Goal: Information Seeking & Learning: Learn about a topic

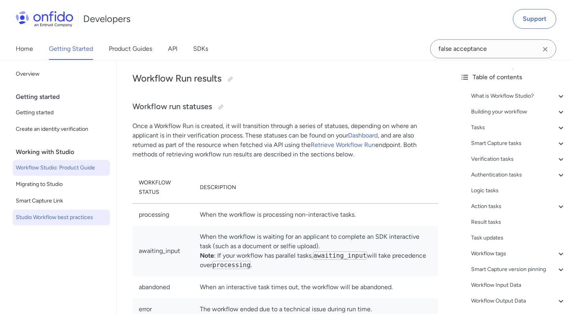
click at [58, 214] on span "Studio Workflow best practices" at bounding box center [61, 217] width 91 height 9
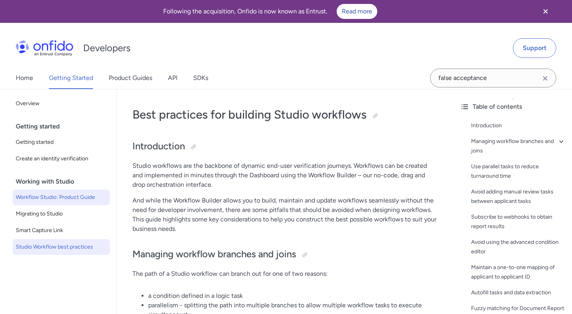
click at [38, 203] on link "Workflow Studio: Product Guide" at bounding box center [61, 198] width 97 height 16
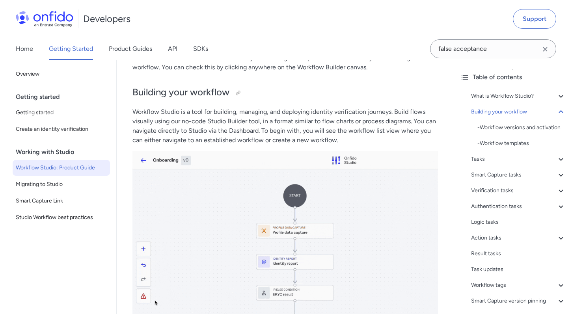
scroll to position [1020, 0]
click at [236, 97] on div at bounding box center [238, 94] width 6 height 6
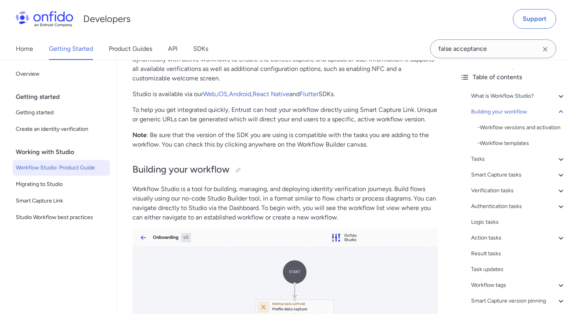
scroll to position [922, 0]
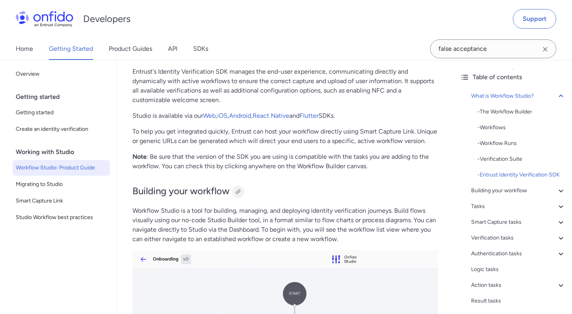
click at [237, 193] on div at bounding box center [238, 192] width 6 height 6
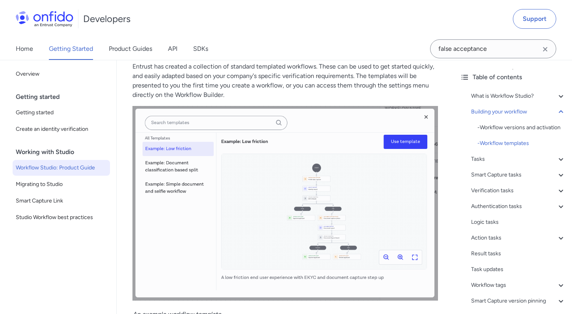
scroll to position [1976, 0]
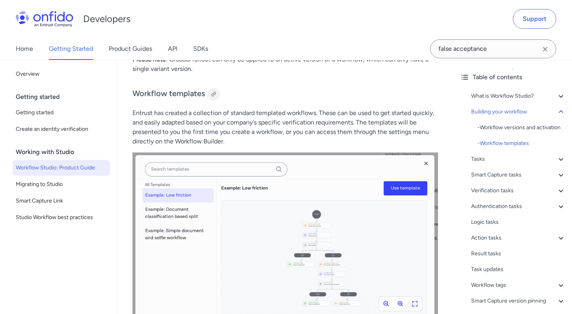
click at [215, 95] on div at bounding box center [214, 94] width 6 height 6
